Goal: Information Seeking & Learning: Learn about a topic

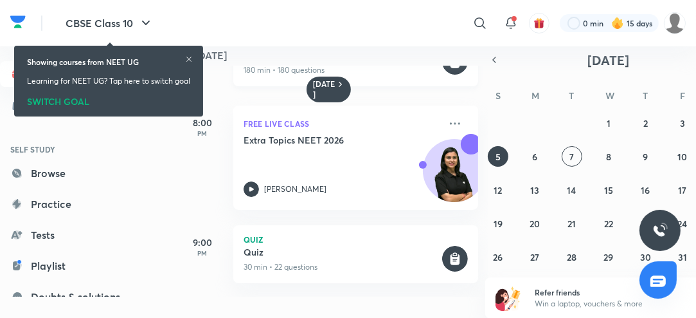
scroll to position [358, 0]
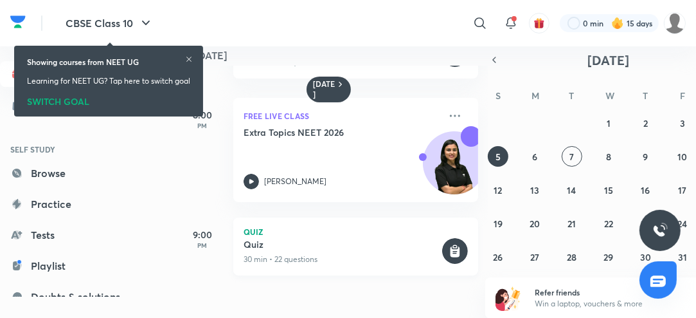
click at [386, 235] on div "Quiz Quiz 30 min • 22 questions" at bounding box center [355, 246] width 245 height 58
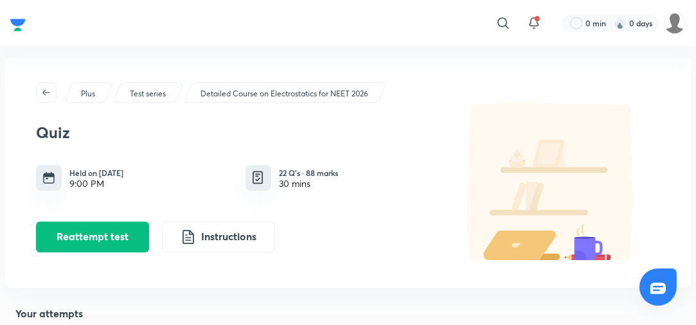
scroll to position [132, 0]
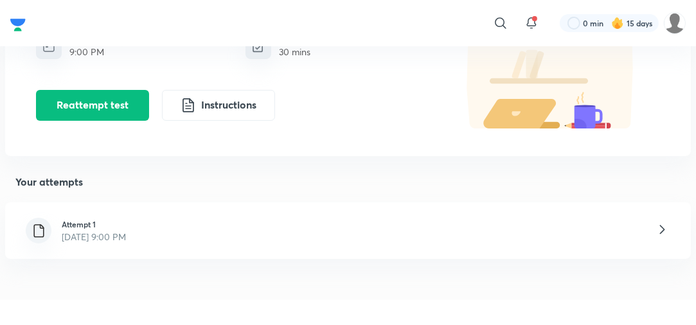
click at [334, 241] on div "Attempt 1 [DATE] 9:00 PM" at bounding box center [348, 231] width 686 height 57
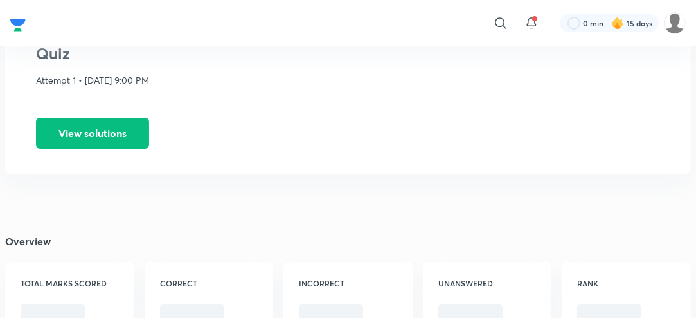
scroll to position [79, 0]
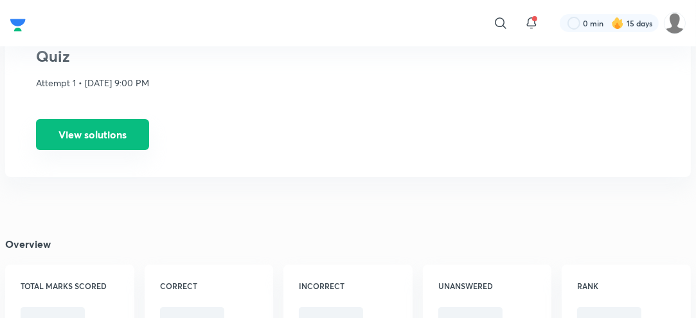
click at [120, 131] on button "View solutions" at bounding box center [92, 134] width 113 height 31
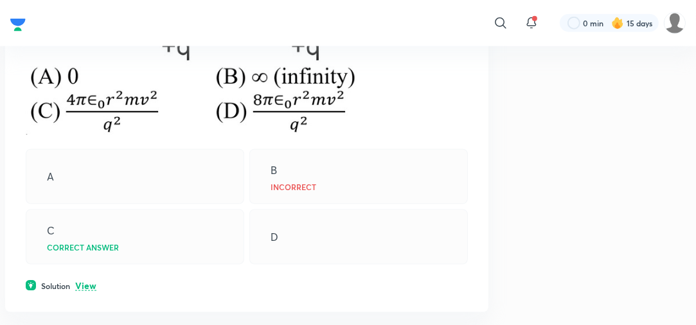
scroll to position [1102, 0]
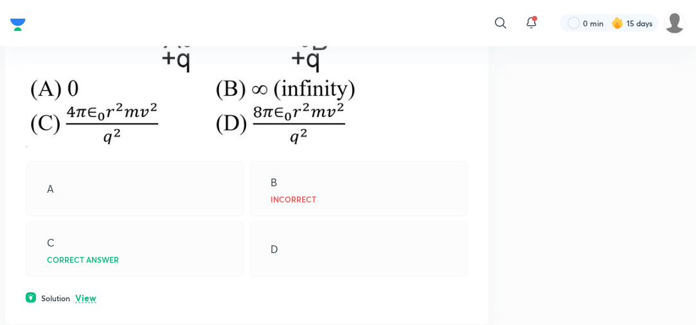
click at [89, 294] on p "View" at bounding box center [85, 299] width 21 height 10
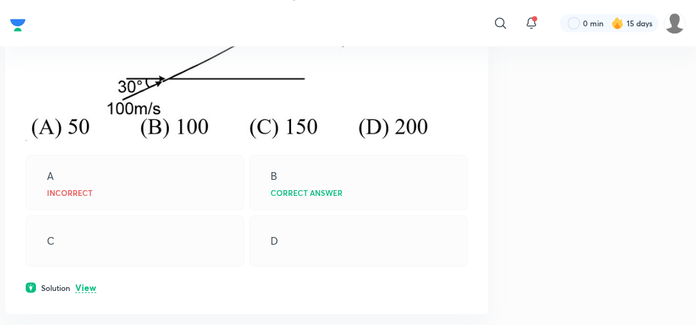
scroll to position [2592, 0]
click at [82, 292] on p "View" at bounding box center [85, 288] width 21 height 10
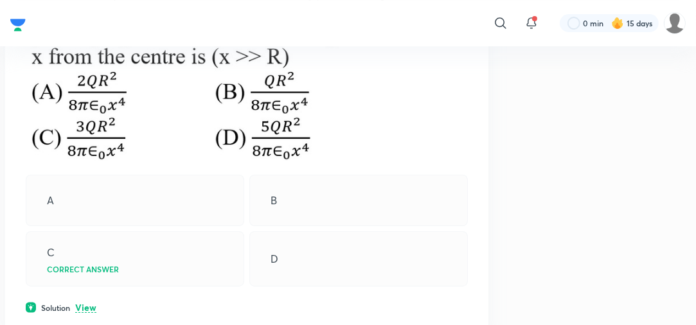
scroll to position [3365, 0]
click at [87, 303] on p "View" at bounding box center [85, 308] width 21 height 10
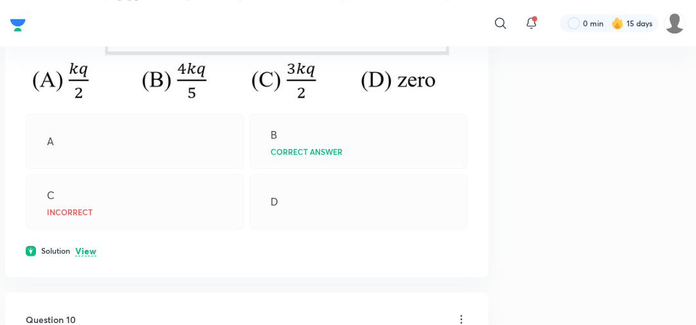
scroll to position [5946, 0]
click at [87, 246] on p "View" at bounding box center [85, 251] width 21 height 10
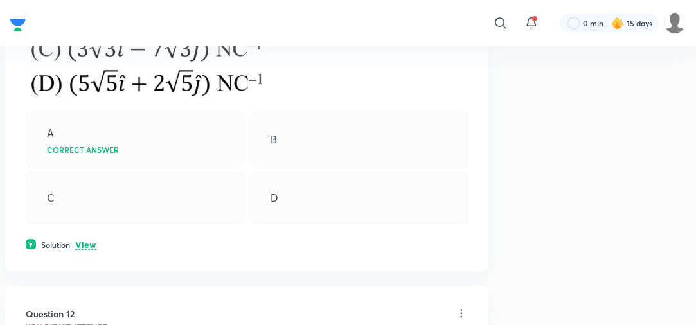
scroll to position [7264, 0]
click at [93, 246] on p "View" at bounding box center [85, 245] width 21 height 10
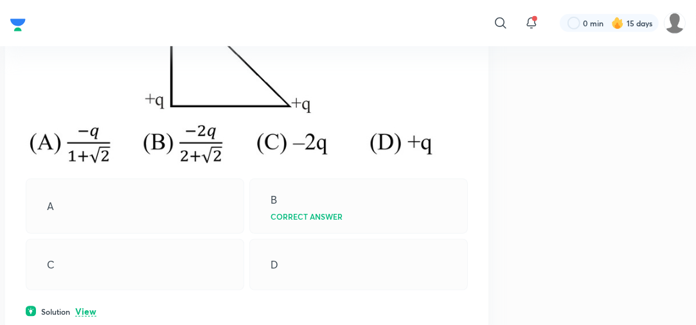
scroll to position [10994, 0]
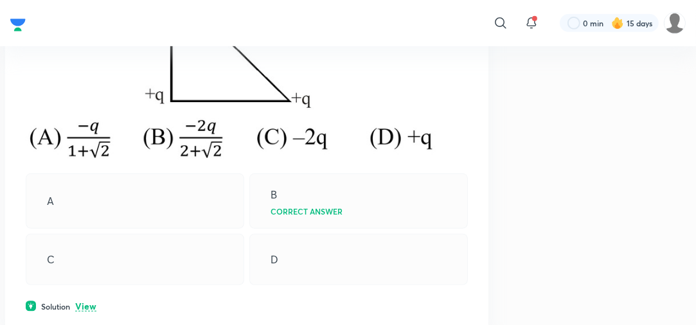
click at [87, 302] on p "View" at bounding box center [85, 307] width 21 height 10
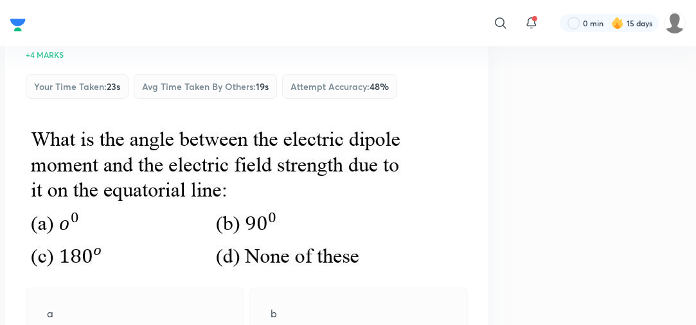
scroll to position [14109, 0]
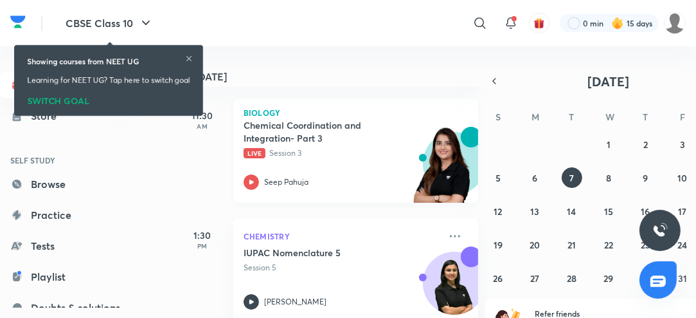
click at [252, 185] on icon at bounding box center [251, 181] width 15 height 15
